Goal: Find specific page/section: Find specific page/section

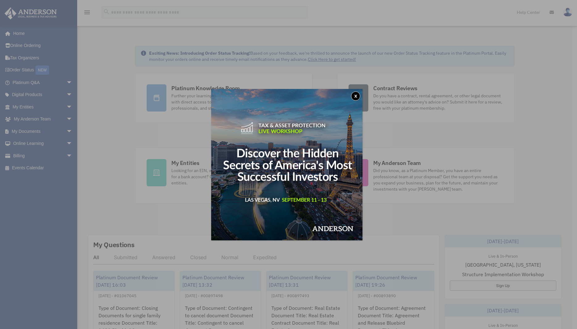
click at [360, 95] on button "x" at bounding box center [355, 95] width 9 height 9
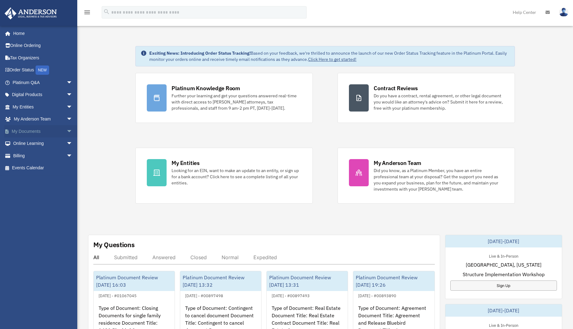
click at [42, 130] on link "My Documents arrow_drop_down" at bounding box center [43, 131] width 78 height 12
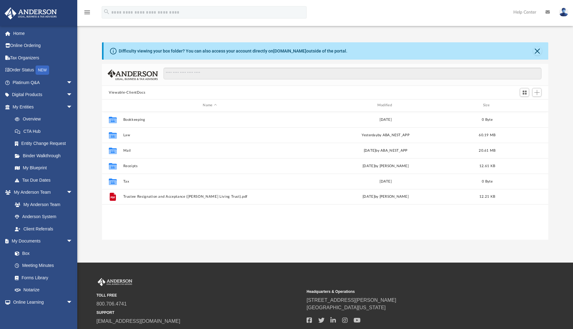
scroll to position [5, 5]
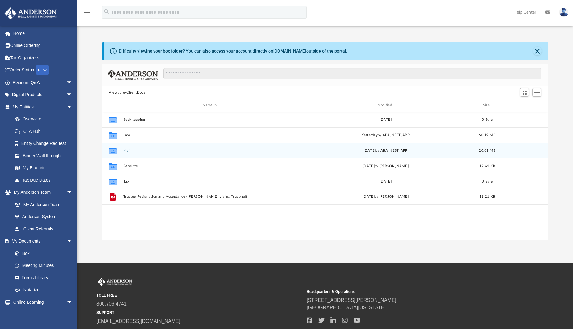
click at [141, 149] on button "Mail" at bounding box center [209, 151] width 173 height 4
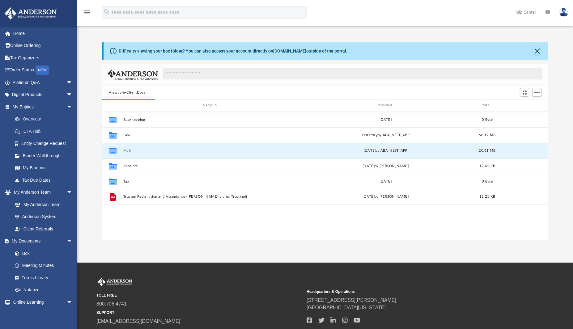
click at [128, 150] on button "Mail" at bounding box center [209, 151] width 173 height 4
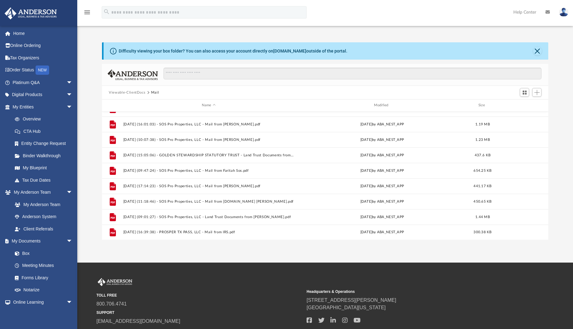
scroll to position [44, 0]
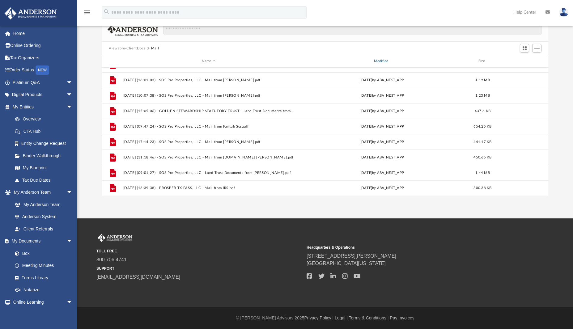
click at [378, 61] on div "Modified" at bounding box center [382, 61] width 171 height 6
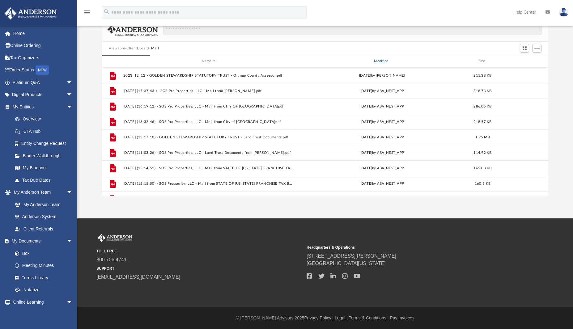
scroll to position [0, 0]
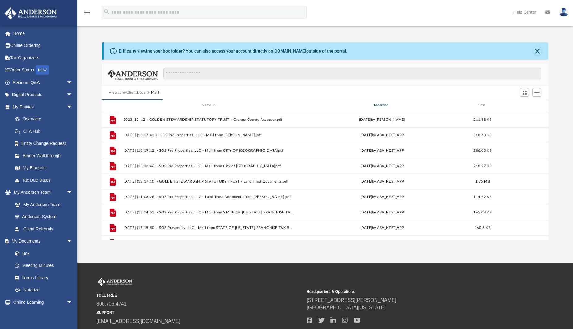
click at [379, 104] on div "Modified" at bounding box center [382, 106] width 171 height 6
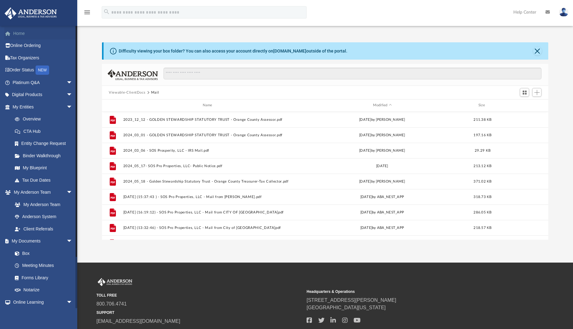
click at [33, 34] on link "Home" at bounding box center [43, 33] width 78 height 12
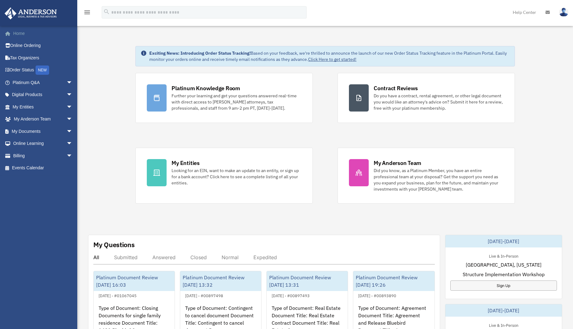
click at [32, 37] on link "Home" at bounding box center [43, 33] width 78 height 12
